Goal: Task Accomplishment & Management: Complete application form

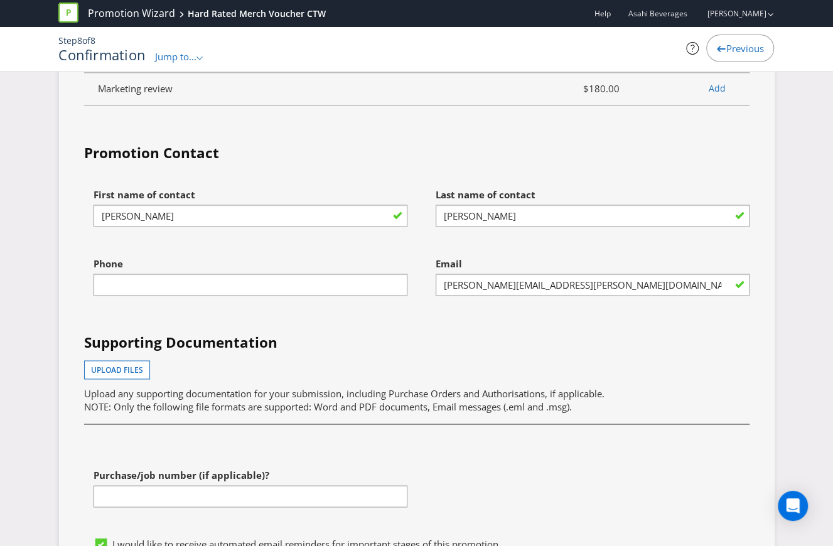
scroll to position [3454, 0]
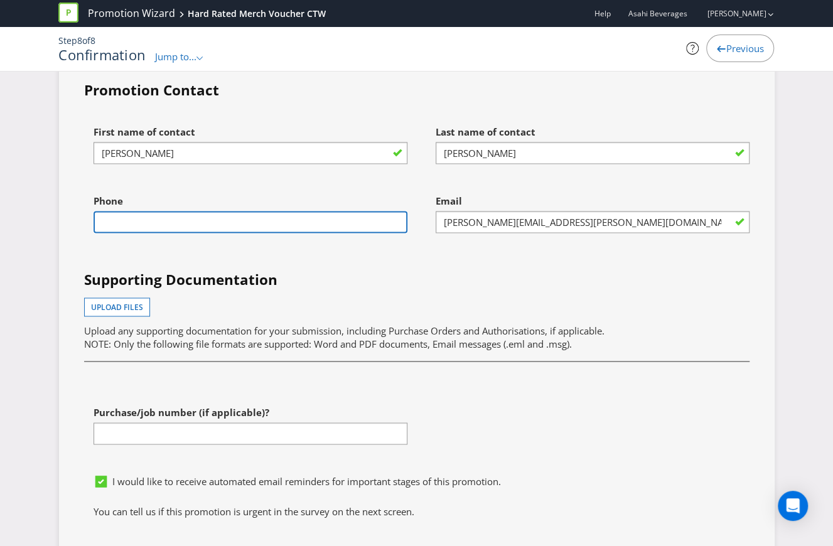
click at [193, 211] on input "text" at bounding box center [251, 222] width 314 height 22
click at [176, 429] on div "Purchase/job number (if applicable)?" at bounding box center [246, 433] width 342 height 69
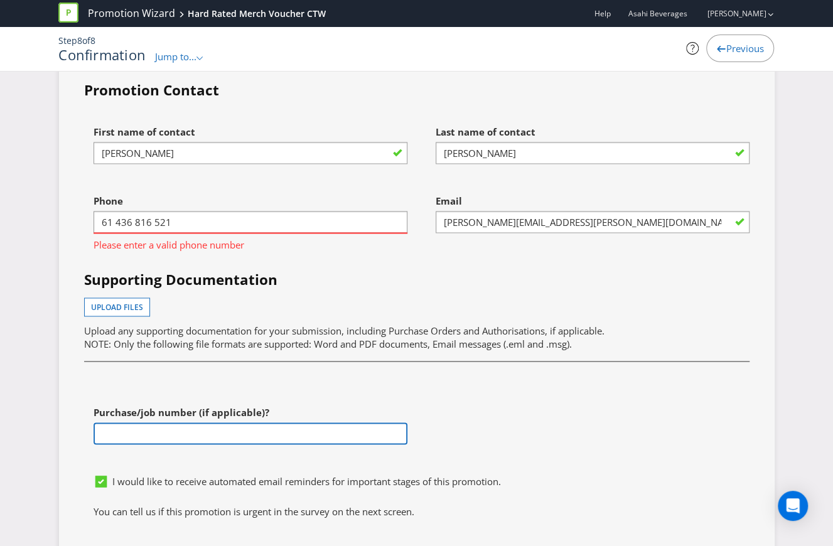
click at [177, 424] on input "text" at bounding box center [251, 434] width 314 height 22
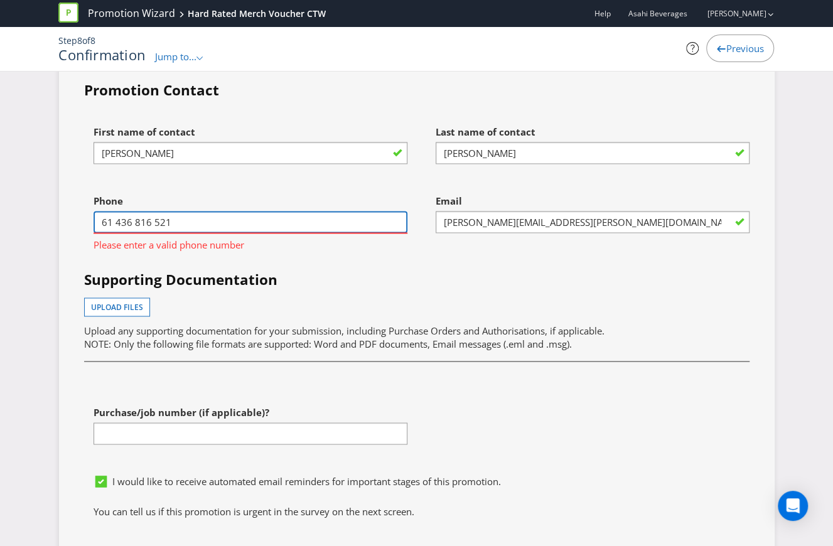
click at [222, 211] on input "61 436 816 521" at bounding box center [251, 222] width 314 height 22
click at [193, 211] on input "61 436 816 521" at bounding box center [251, 222] width 314 height 22
click at [166, 211] on input "61 436 816 521" at bounding box center [251, 222] width 314 height 22
drag, startPoint x: 118, startPoint y: 205, endPoint x: 105, endPoint y: 204, distance: 12.6
click at [112, 211] on input "61 436 816 521" at bounding box center [251, 222] width 314 height 22
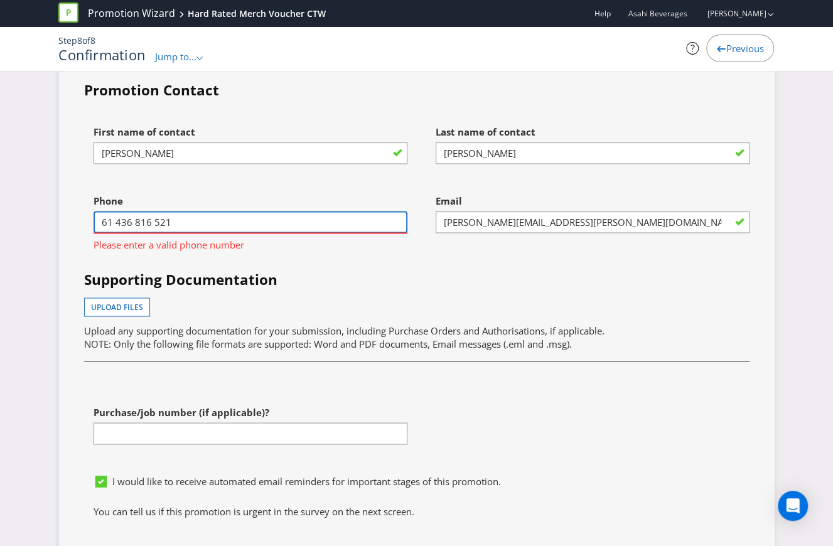
click at [109, 211] on input "61 436 816 521" at bounding box center [251, 222] width 314 height 22
click at [112, 211] on input "61 436 816 521" at bounding box center [251, 222] width 314 height 22
type input "61436816521"
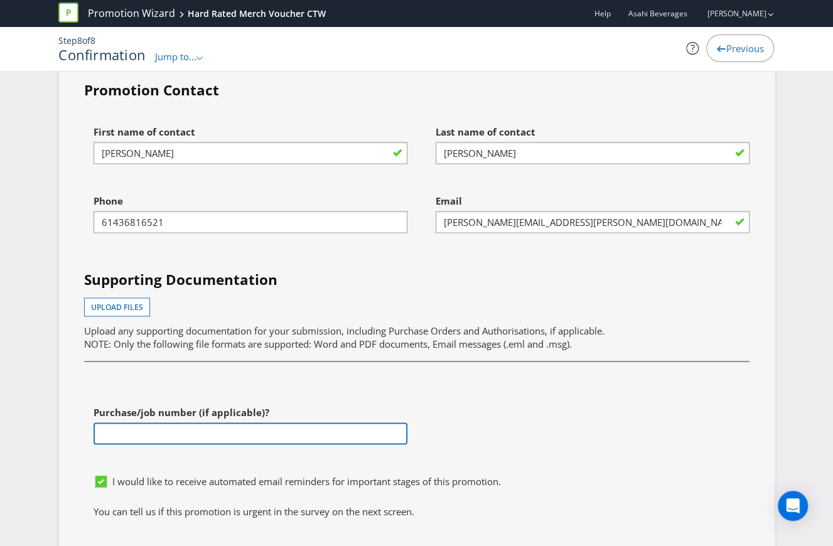
click at [215, 423] on input "text" at bounding box center [251, 434] width 314 height 22
paste input "4501187689"
click at [368, 423] on input "4501187689" at bounding box center [251, 434] width 314 height 22
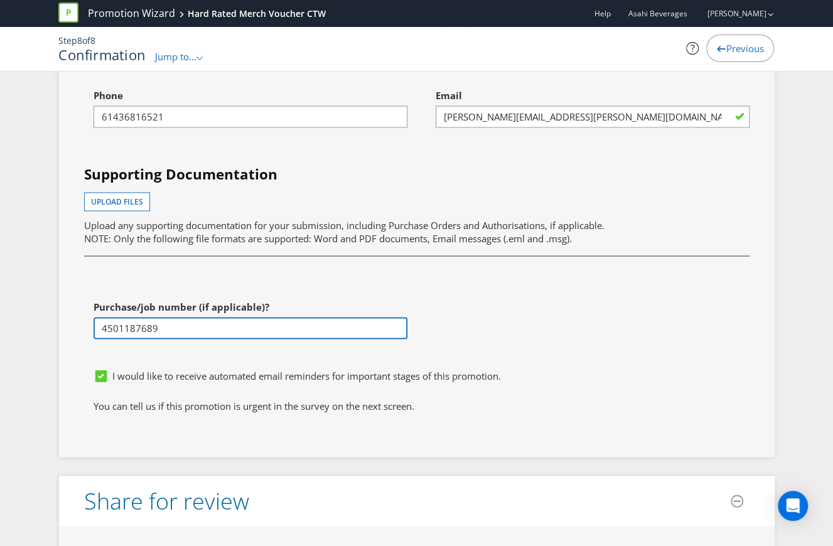
scroll to position [3579, 0]
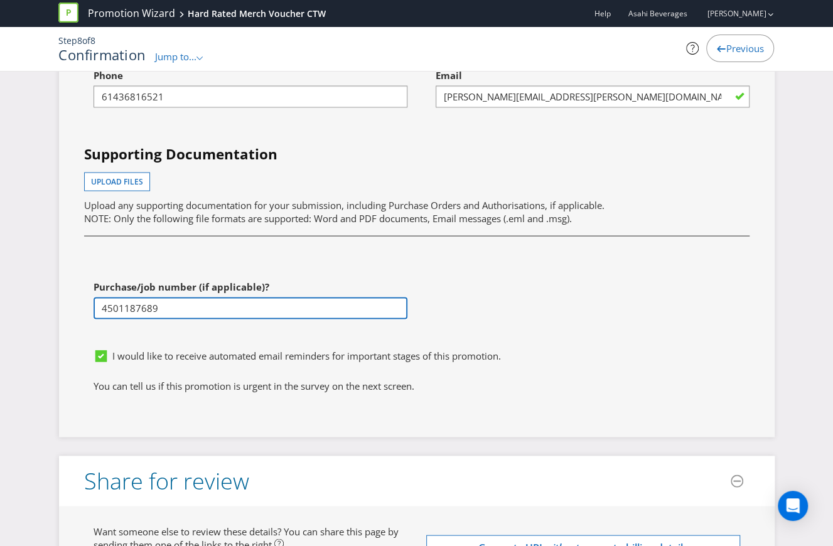
type input "4501187689"
click at [188, 349] on span "I would like to receive automated email reminders for important stages of this …" at bounding box center [306, 355] width 389 height 13
click at [0, 0] on input "I would like to receive automated email reminders for important stages of this …" at bounding box center [0, 0] width 0 height 0
click at [188, 349] on span "I would like to receive automated email reminders for important stages of this …" at bounding box center [306, 355] width 389 height 13
click at [0, 0] on input "I would like to receive automated email reminders for important stages of this …" at bounding box center [0, 0] width 0 height 0
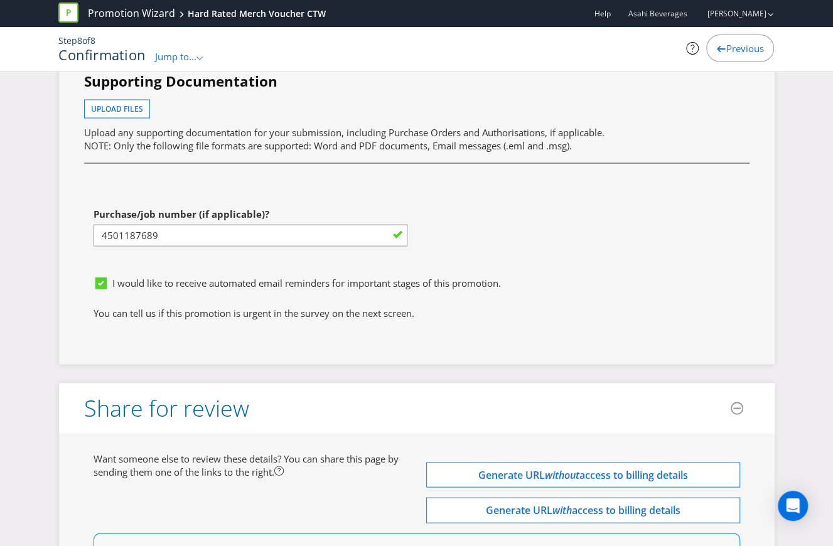
scroll to position [3482, 0]
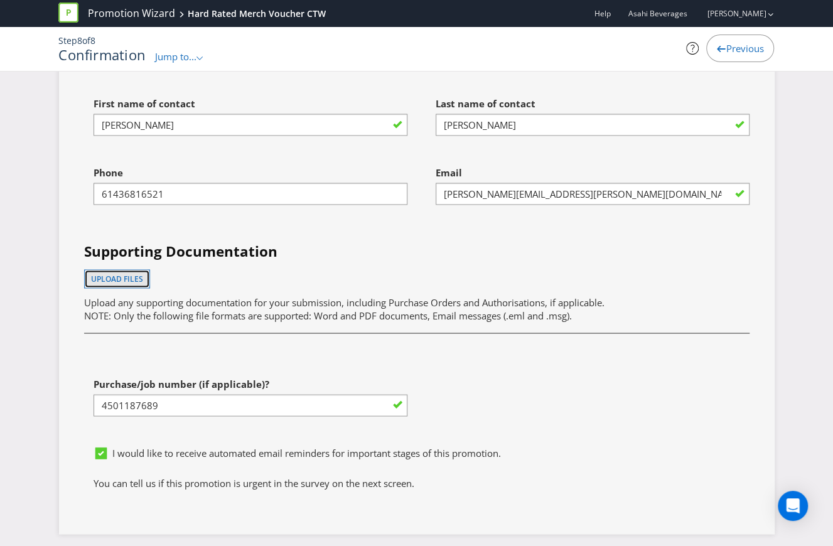
click at [127, 273] on span "Upload files" at bounding box center [117, 278] width 52 height 11
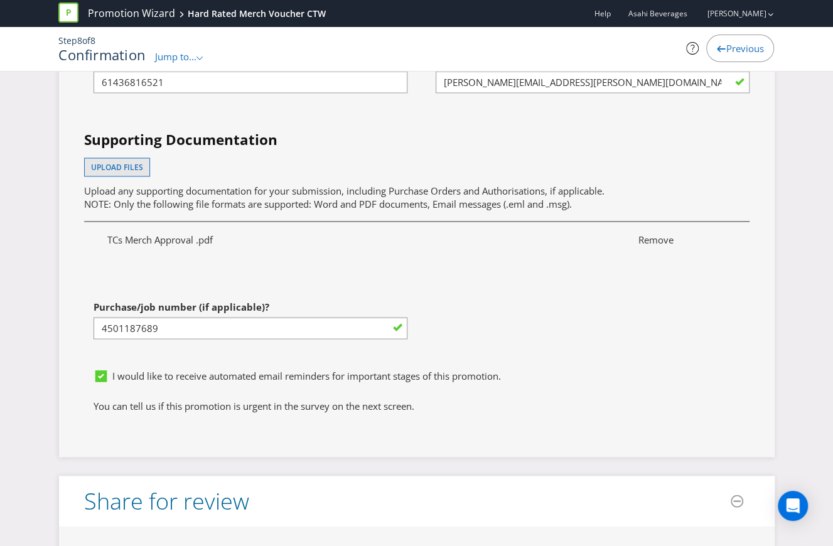
scroll to position [3607, 0]
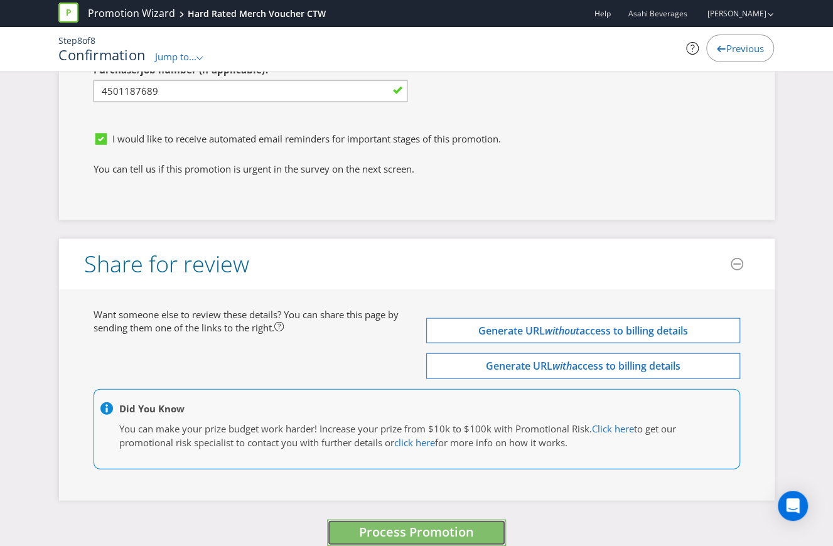
click at [441, 524] on span "Process Promotion" at bounding box center [416, 532] width 115 height 17
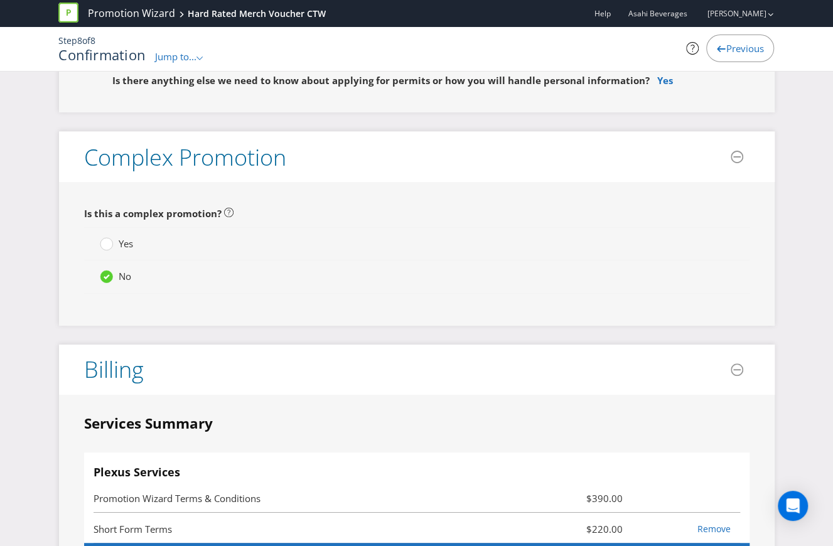
scroll to position [2413, 0]
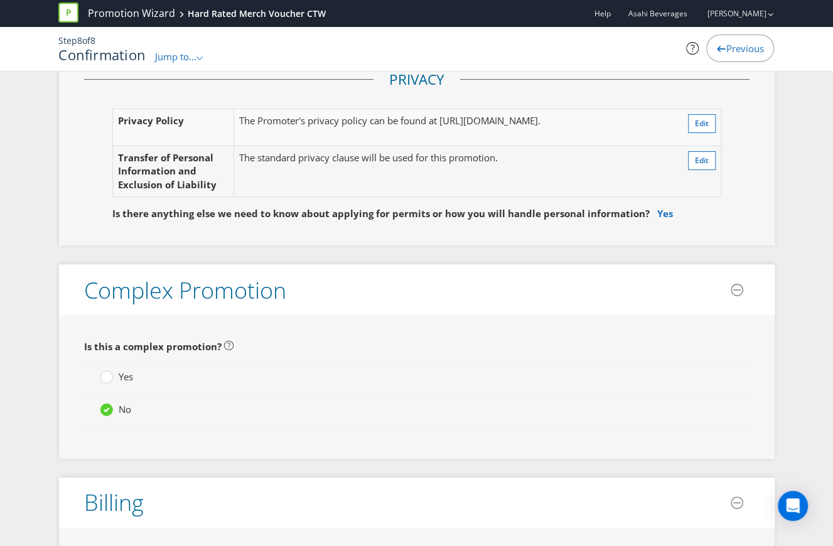
click at [338, 409] on div "No" at bounding box center [417, 410] width 666 height 33
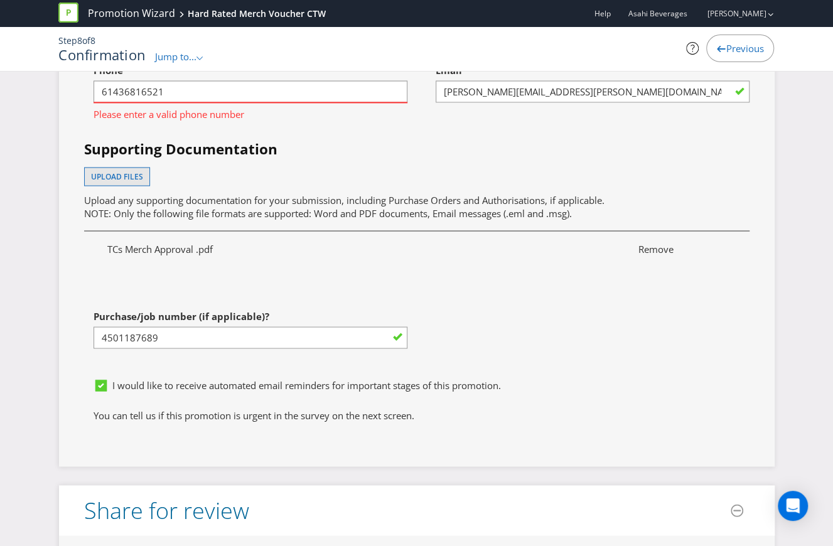
scroll to position [3391, 0]
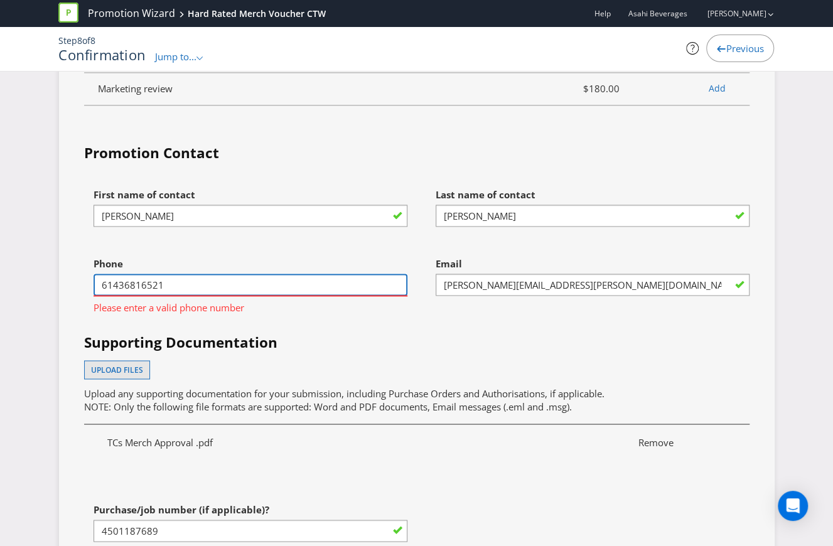
click at [281, 274] on input "61436816521" at bounding box center [251, 285] width 314 height 22
type input "0436816521"
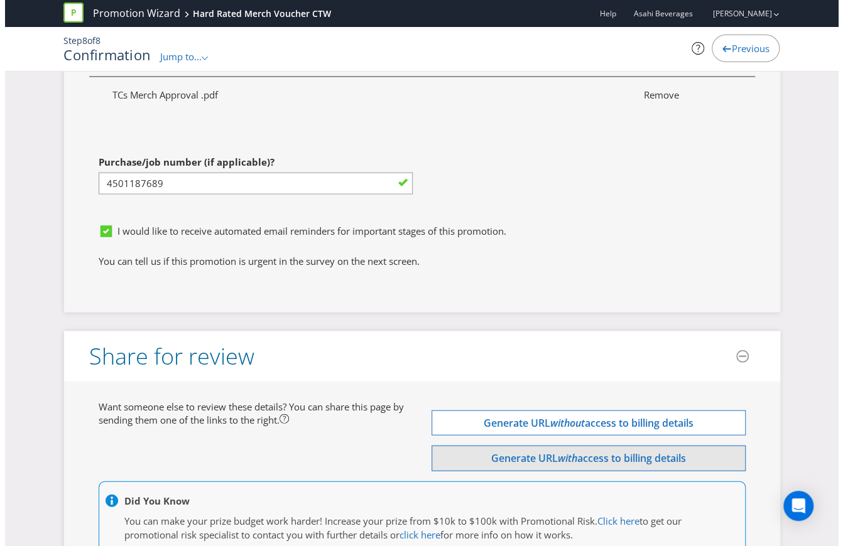
scroll to position [3830, 0]
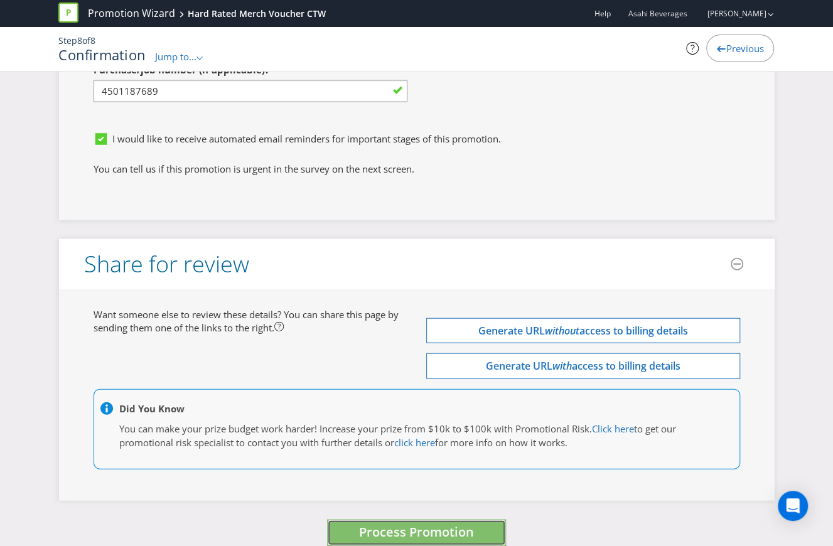
click at [463, 524] on span "Process Promotion" at bounding box center [416, 532] width 115 height 17
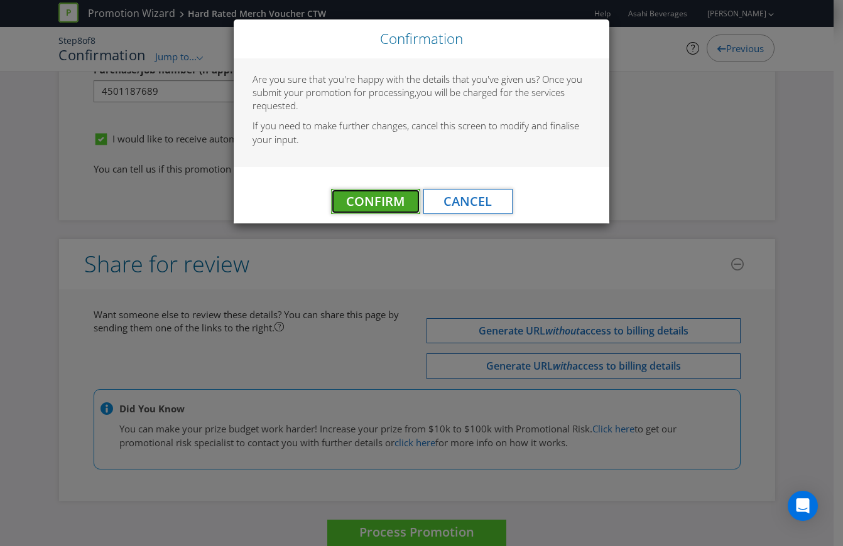
click at [379, 195] on span "Confirm" at bounding box center [375, 201] width 58 height 17
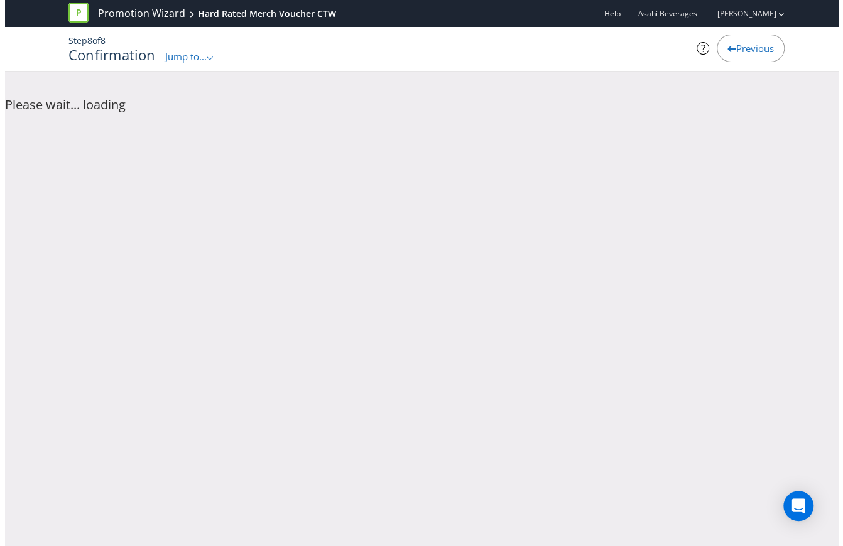
scroll to position [0, 0]
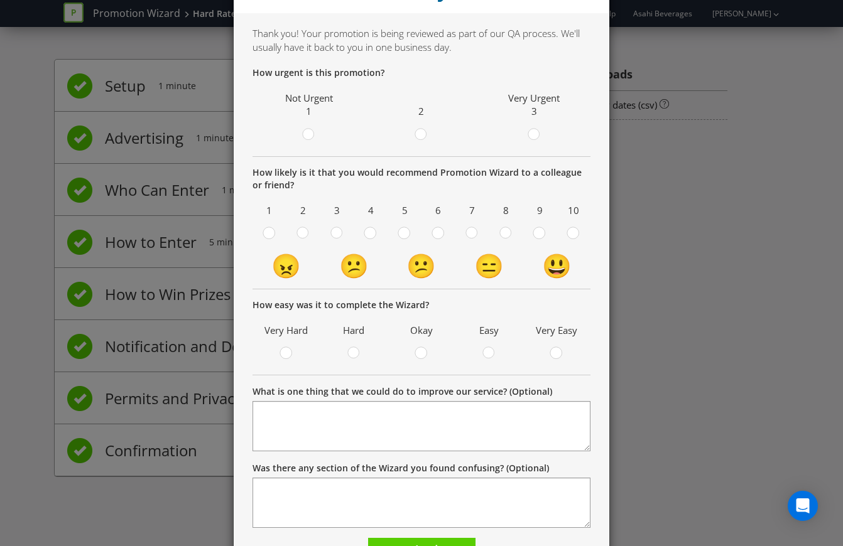
scroll to position [124, 0]
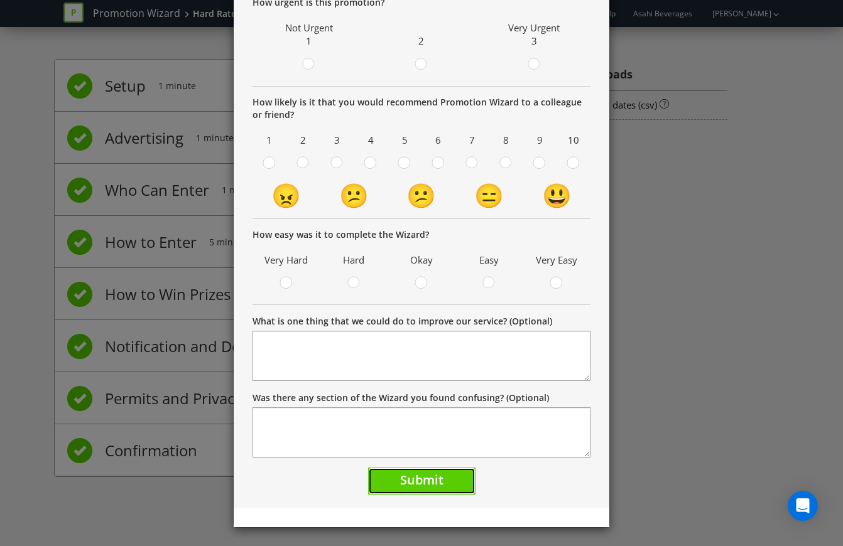
click at [443, 476] on button "Submit" at bounding box center [421, 481] width 107 height 27
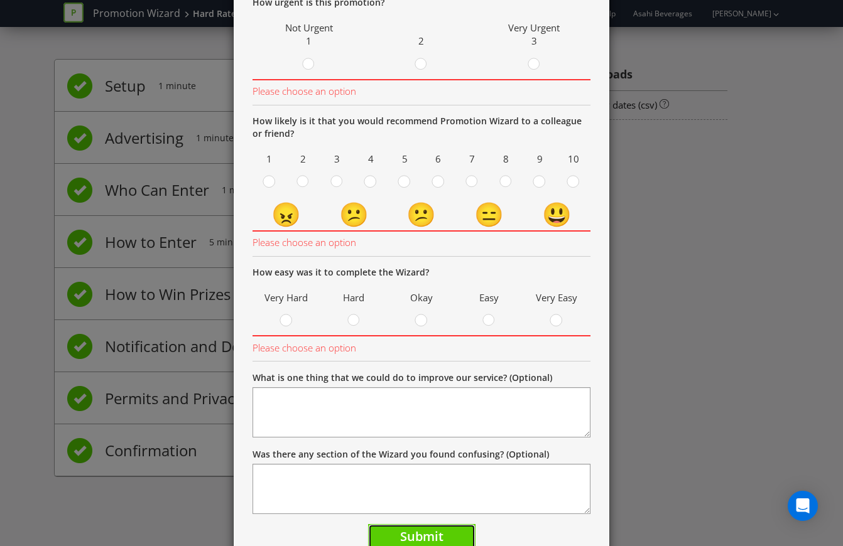
scroll to position [121, 0]
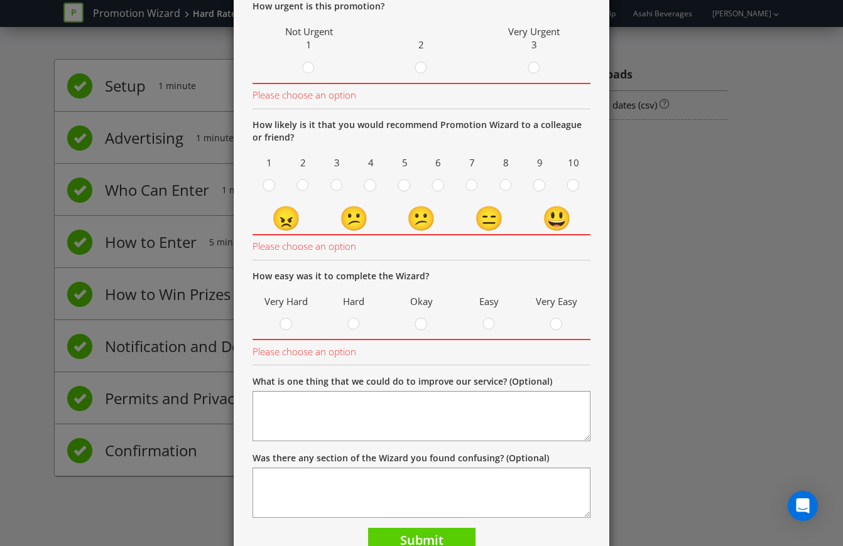
click at [416, 56] on div "2" at bounding box center [421, 49] width 106 height 55
click at [420, 67] on circle at bounding box center [420, 67] width 11 height 11
click at [0, 0] on input "radio" at bounding box center [0, 0] width 0 height 0
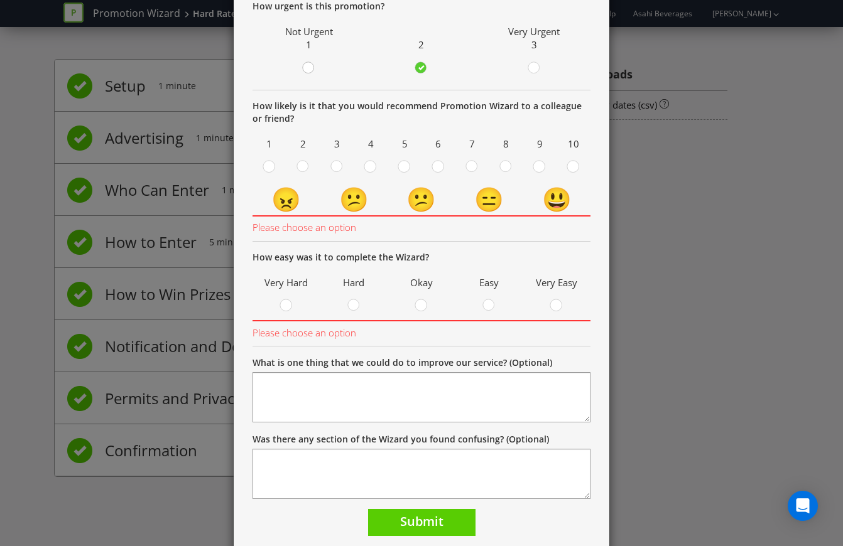
click at [306, 66] on div at bounding box center [309, 64] width 6 height 6
click at [0, 0] on input "radio" at bounding box center [0, 0] width 0 height 0
click at [466, 166] on circle at bounding box center [471, 166] width 11 height 11
click at [0, 0] on input "radio" at bounding box center [0, 0] width 0 height 0
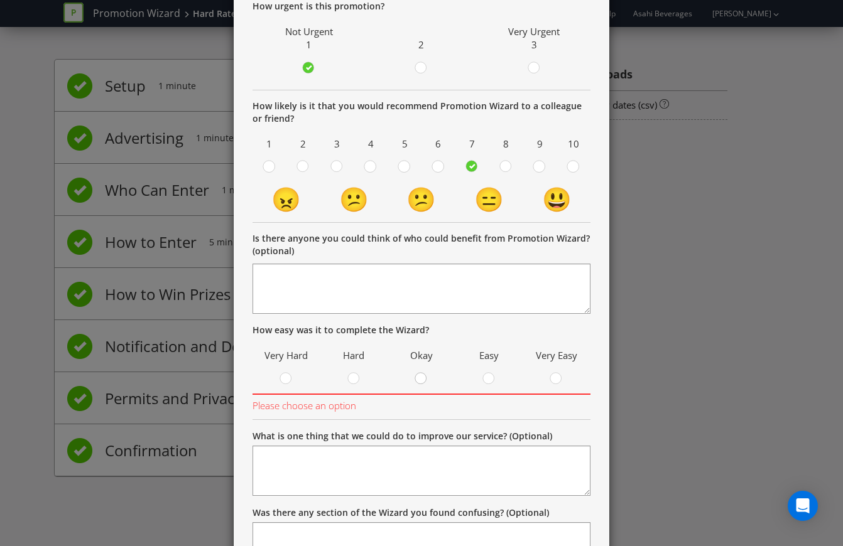
click at [414, 386] on div at bounding box center [420, 380] width 13 height 16
click at [0, 0] on input "radio" at bounding box center [0, 0] width 0 height 0
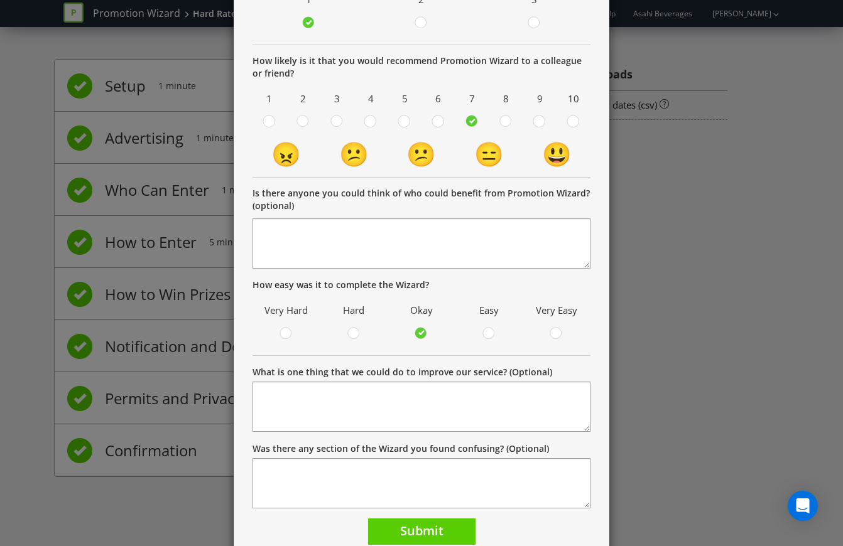
scroll to position [216, 0]
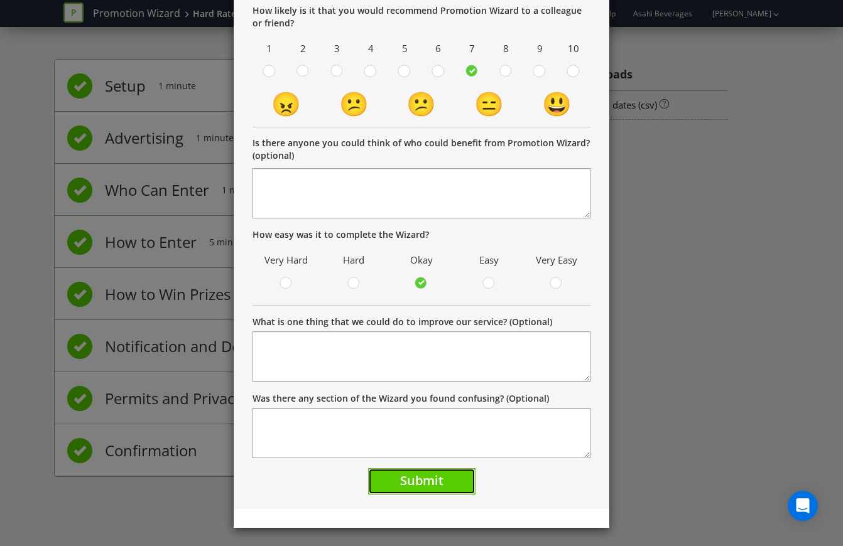
click at [440, 482] on button "Submit" at bounding box center [421, 481] width 107 height 27
